Goal: Find specific page/section: Find specific page/section

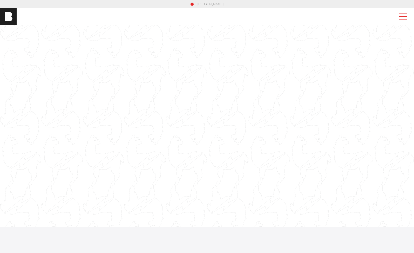
click at [408, 16] on span at bounding box center [402, 16] width 12 height 9
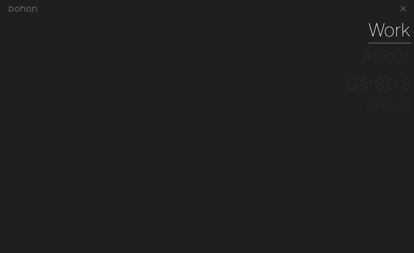
click at [394, 35] on link "Work" at bounding box center [390, 30] width 42 height 26
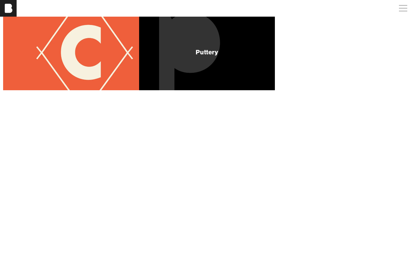
scroll to position [78, 0]
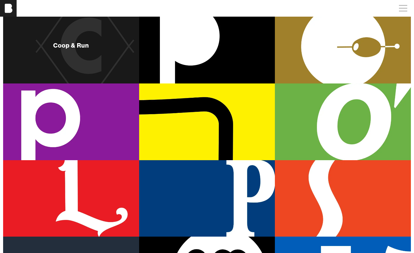
click at [93, 55] on div "Coop & Run" at bounding box center [71, 45] width 136 height 77
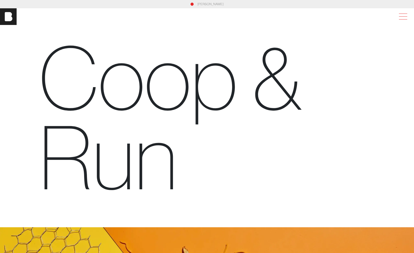
click at [408, 18] on span at bounding box center [402, 16] width 12 height 9
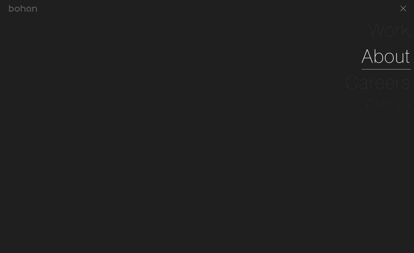
click at [390, 54] on link "About" at bounding box center [386, 56] width 49 height 26
